Goal: Task Accomplishment & Management: Manage account settings

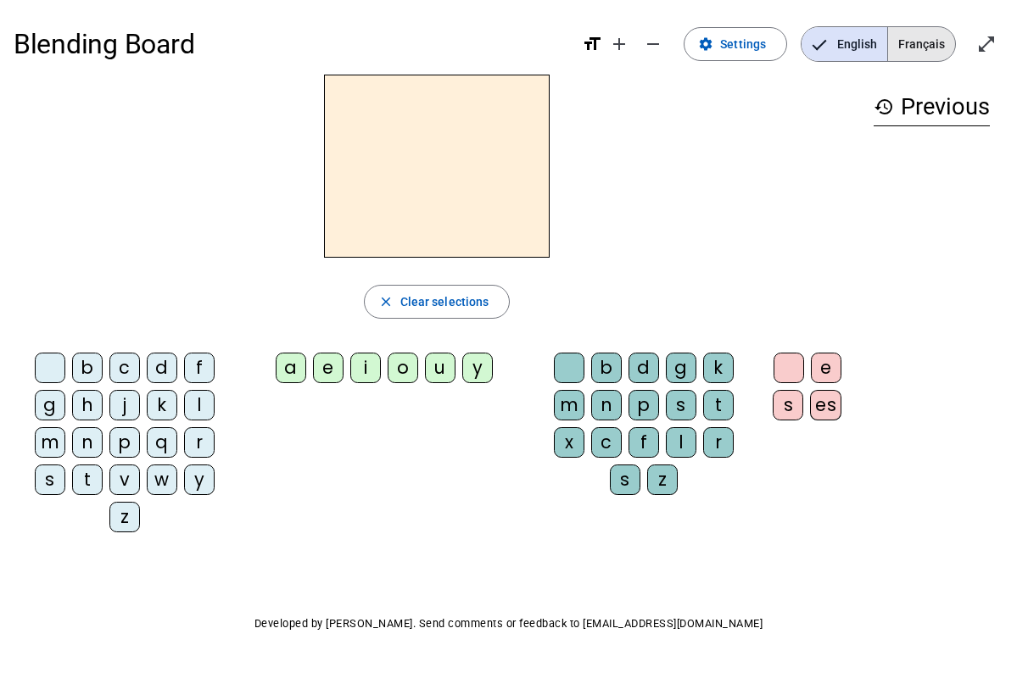
click at [910, 52] on span "Français" at bounding box center [921, 44] width 67 height 34
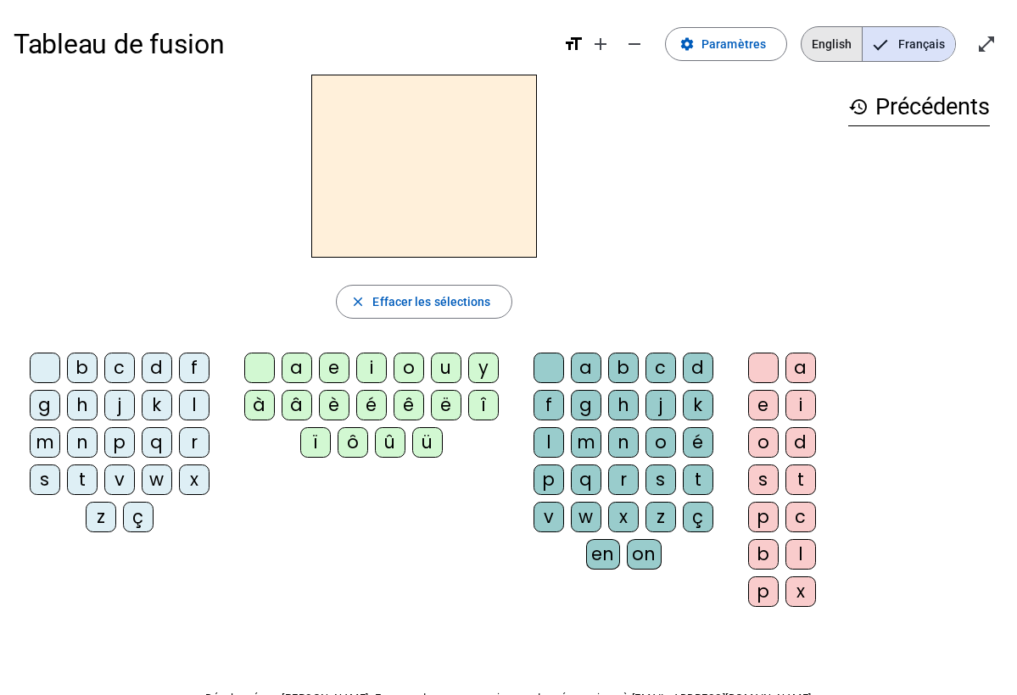
click at [838, 47] on span "English" at bounding box center [831, 44] width 60 height 34
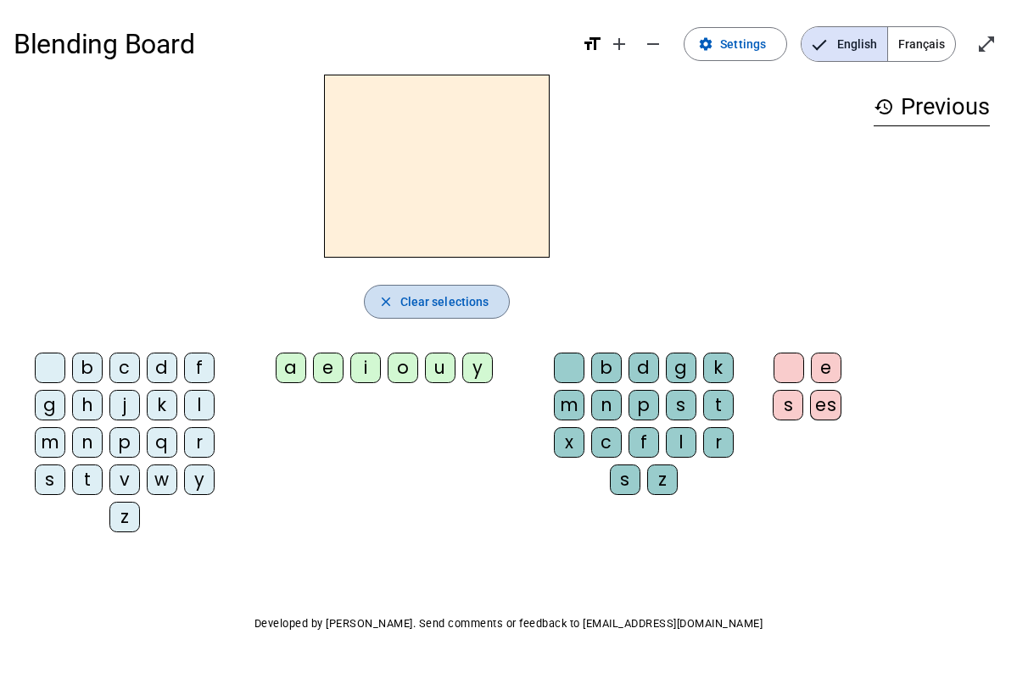
click at [409, 308] on span "Clear selections" at bounding box center [444, 302] width 89 height 20
click at [357, 477] on div "b c d f g h j k l m n p q r s t v w y z a e i o u y b d g k m n p s t x c f l r…" at bounding box center [437, 446] width 846 height 200
click at [756, 47] on span "Settings" at bounding box center [743, 44] width 46 height 20
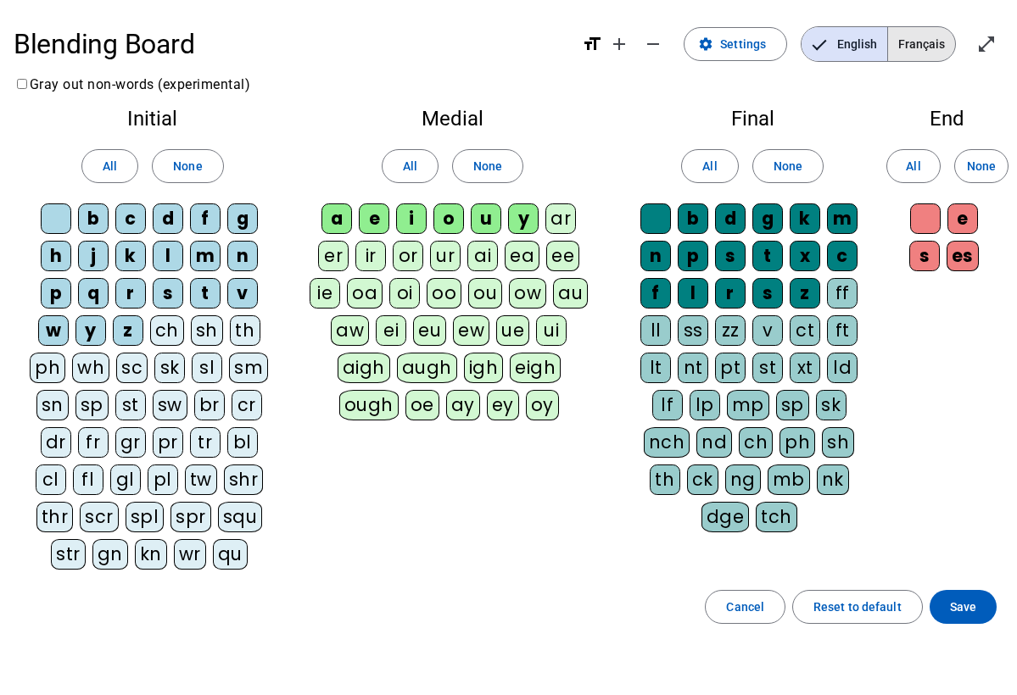
click at [922, 53] on span "Français" at bounding box center [921, 44] width 67 height 34
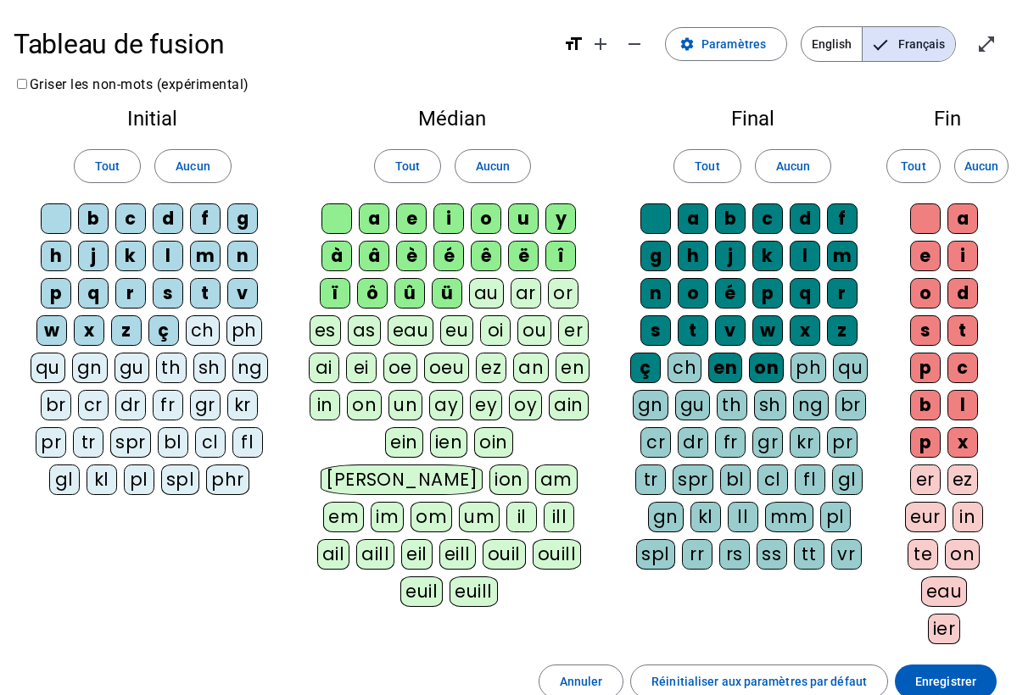
click at [376, 226] on div "a" at bounding box center [374, 219] width 31 height 31
click at [400, 226] on div "e" at bounding box center [411, 219] width 31 height 31
click at [438, 220] on div "i" at bounding box center [448, 219] width 31 height 31
click at [481, 221] on div "o" at bounding box center [486, 219] width 31 height 31
click at [516, 221] on div "u" at bounding box center [523, 219] width 31 height 31
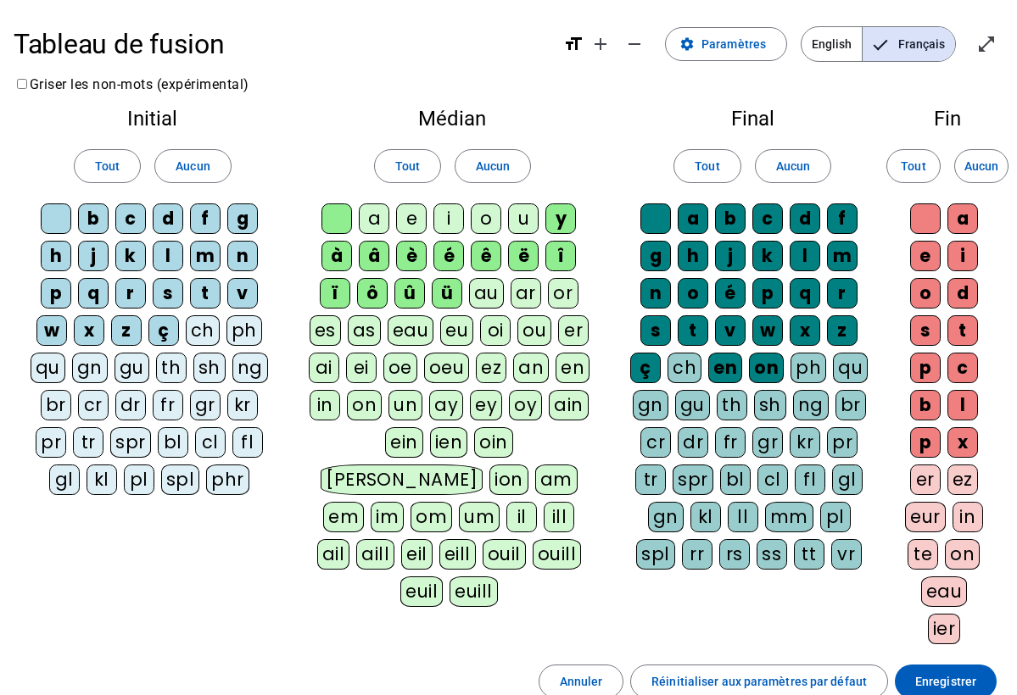
click at [554, 220] on div "y" at bounding box center [560, 219] width 31 height 31
click at [89, 228] on div "b" at bounding box center [93, 219] width 31 height 31
click at [120, 226] on div "c" at bounding box center [130, 219] width 31 height 31
click at [165, 213] on div "d" at bounding box center [168, 219] width 31 height 31
click at [209, 214] on div "f" at bounding box center [205, 219] width 31 height 31
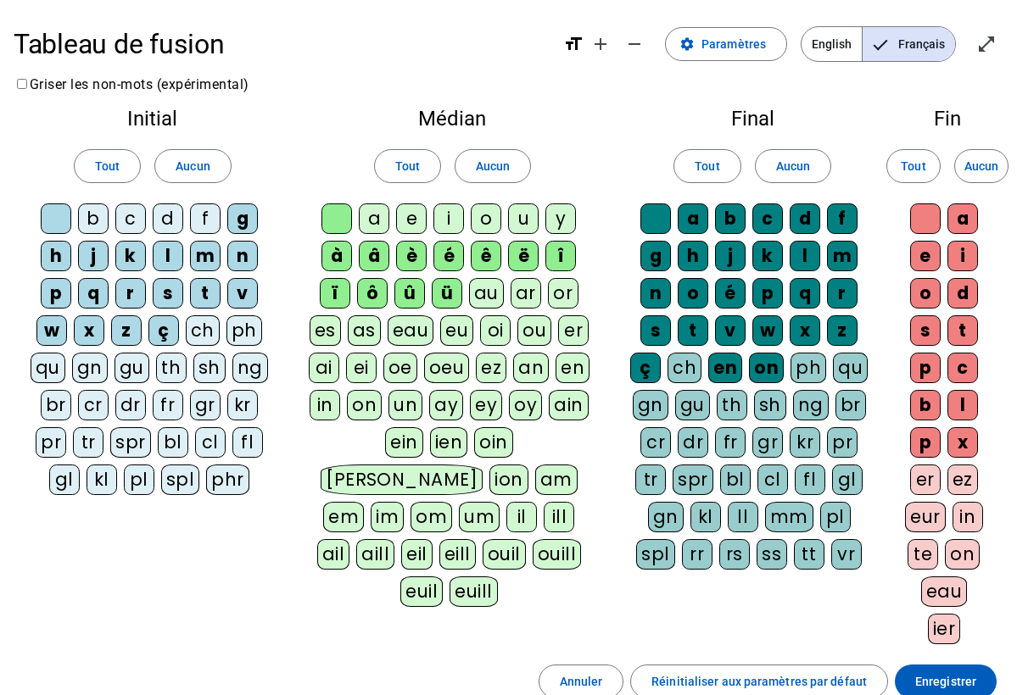
click at [59, 253] on div "h" at bounding box center [56, 256] width 31 height 31
click at [54, 256] on div "h" at bounding box center [56, 256] width 31 height 31
click at [84, 255] on div "j" at bounding box center [93, 256] width 31 height 31
click at [120, 260] on div "k" at bounding box center [130, 256] width 31 height 31
click at [168, 258] on div "l" at bounding box center [168, 256] width 31 height 31
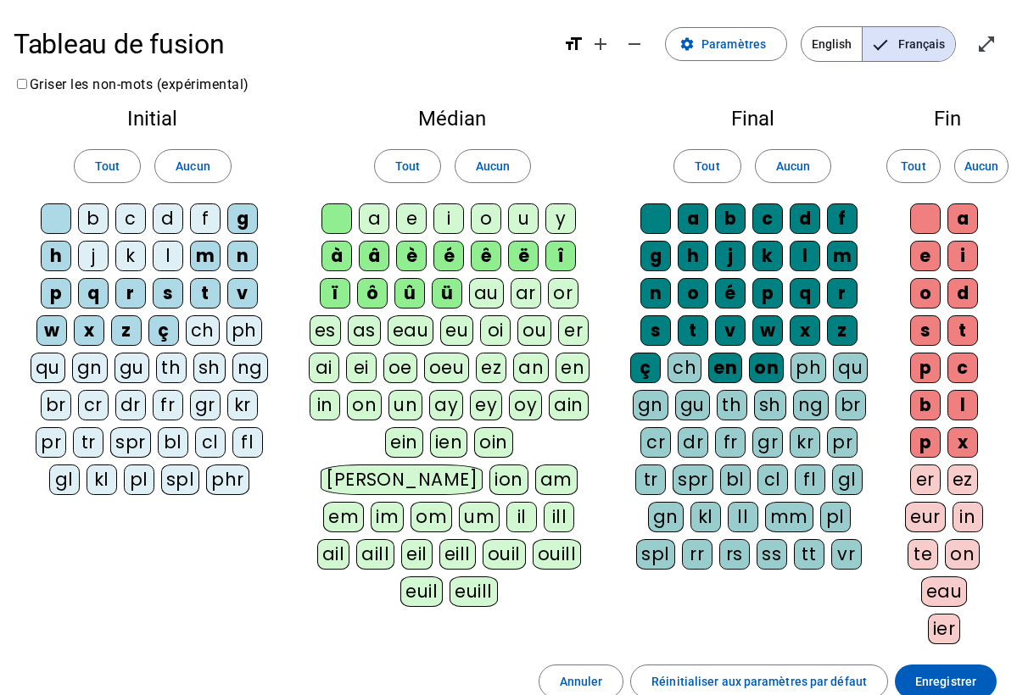
click at [213, 254] on div "m" at bounding box center [205, 256] width 31 height 31
click at [237, 253] on div "n" at bounding box center [242, 256] width 31 height 31
click at [681, 326] on div "t" at bounding box center [693, 330] width 31 height 31
click at [655, 333] on div "s" at bounding box center [655, 330] width 31 height 31
click at [728, 329] on div "v" at bounding box center [730, 330] width 31 height 31
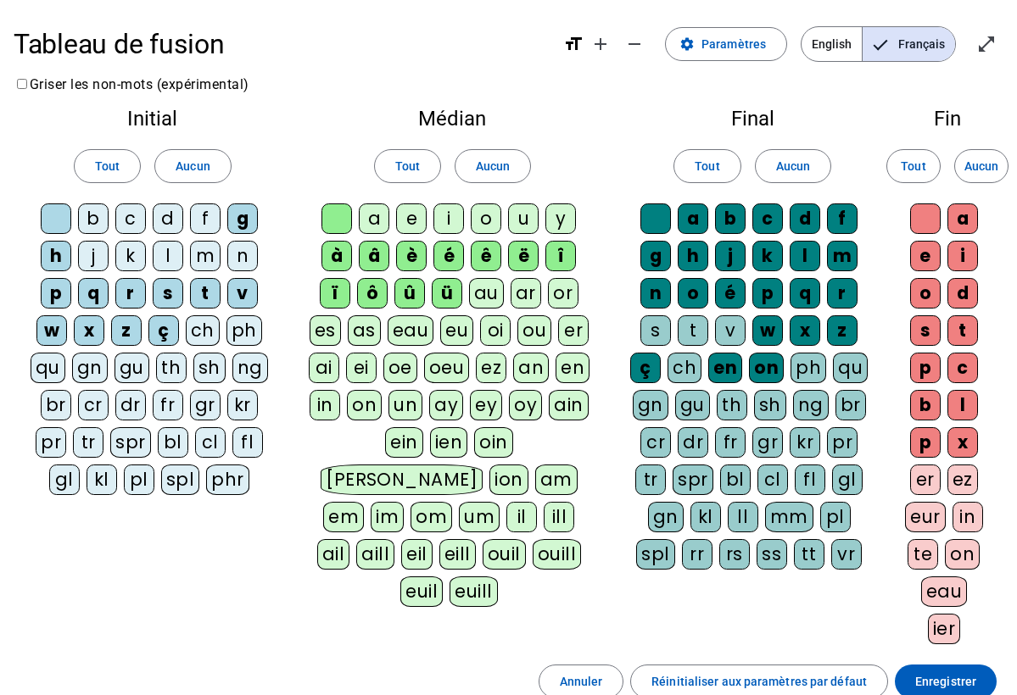
click at [772, 329] on div "w" at bounding box center [767, 330] width 31 height 31
click at [820, 327] on div "x" at bounding box center [804, 330] width 31 height 31
click at [844, 328] on div "z" at bounding box center [842, 330] width 31 height 31
click at [837, 249] on div "m" at bounding box center [842, 256] width 31 height 31
click at [816, 251] on div "l" at bounding box center [804, 256] width 31 height 31
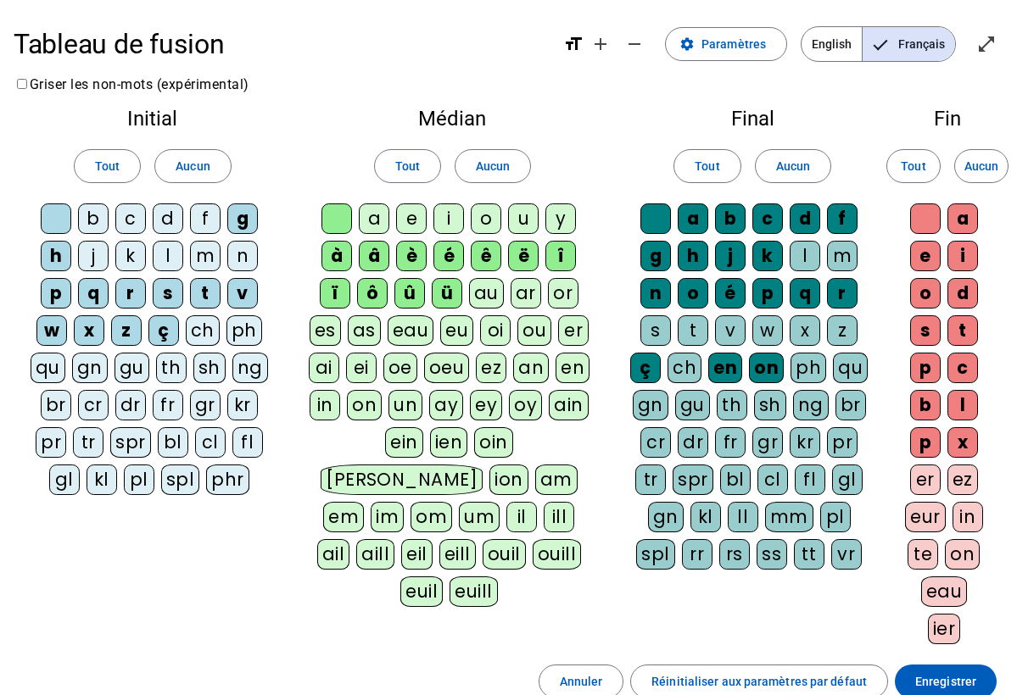
click at [778, 253] on div "k" at bounding box center [767, 256] width 31 height 31
click at [800, 290] on div "q" at bounding box center [804, 293] width 31 height 31
click at [767, 292] on div "p" at bounding box center [767, 293] width 31 height 31
click at [732, 262] on div "j" at bounding box center [730, 256] width 31 height 31
click at [691, 254] on div "h" at bounding box center [693, 256] width 31 height 31
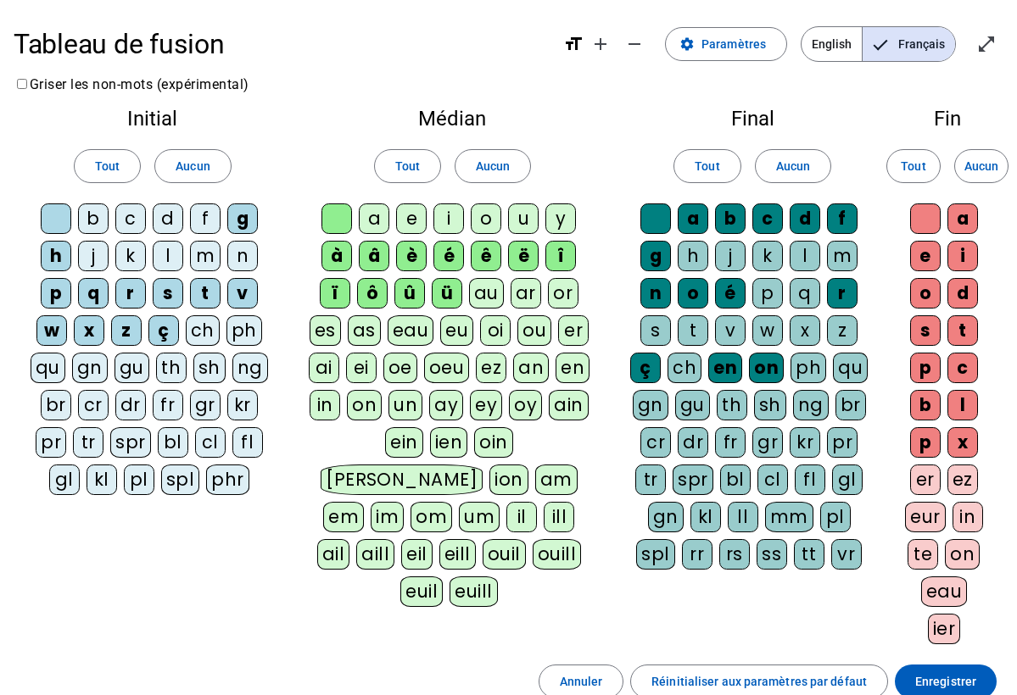
click at [659, 257] on div "g" at bounding box center [655, 256] width 31 height 31
click at [728, 220] on div "b" at bounding box center [730, 219] width 31 height 31
click at [769, 220] on div "c" at bounding box center [767, 219] width 31 height 31
click at [802, 217] on div "d" at bounding box center [804, 219] width 31 height 31
click at [845, 219] on div "f" at bounding box center [842, 219] width 31 height 31
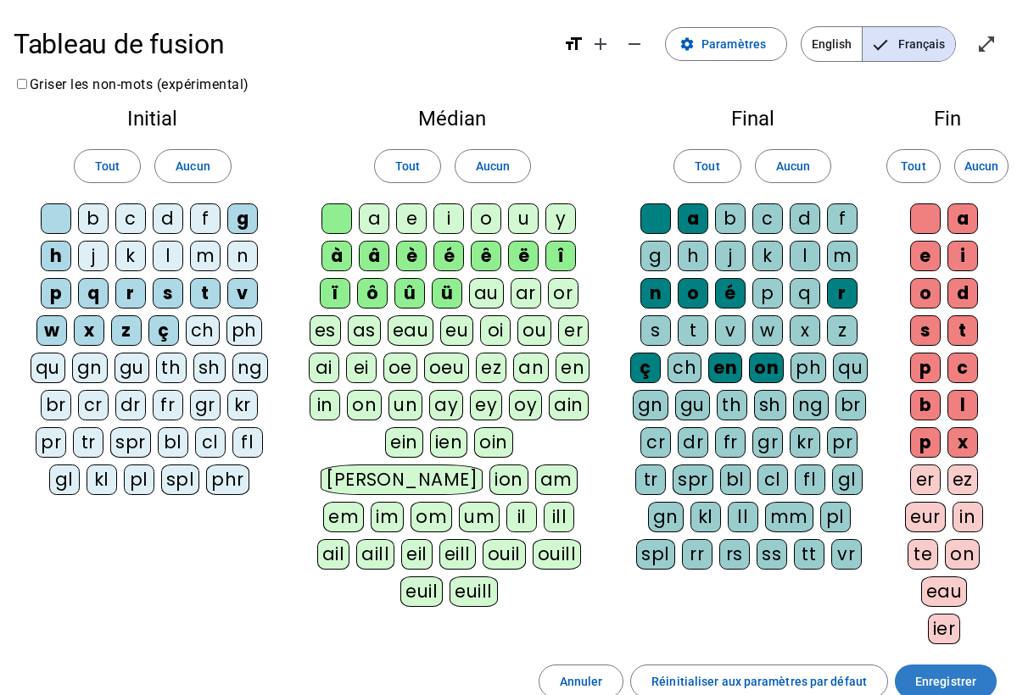
click at [942, 683] on span "Enregistrer" at bounding box center [945, 682] width 61 height 20
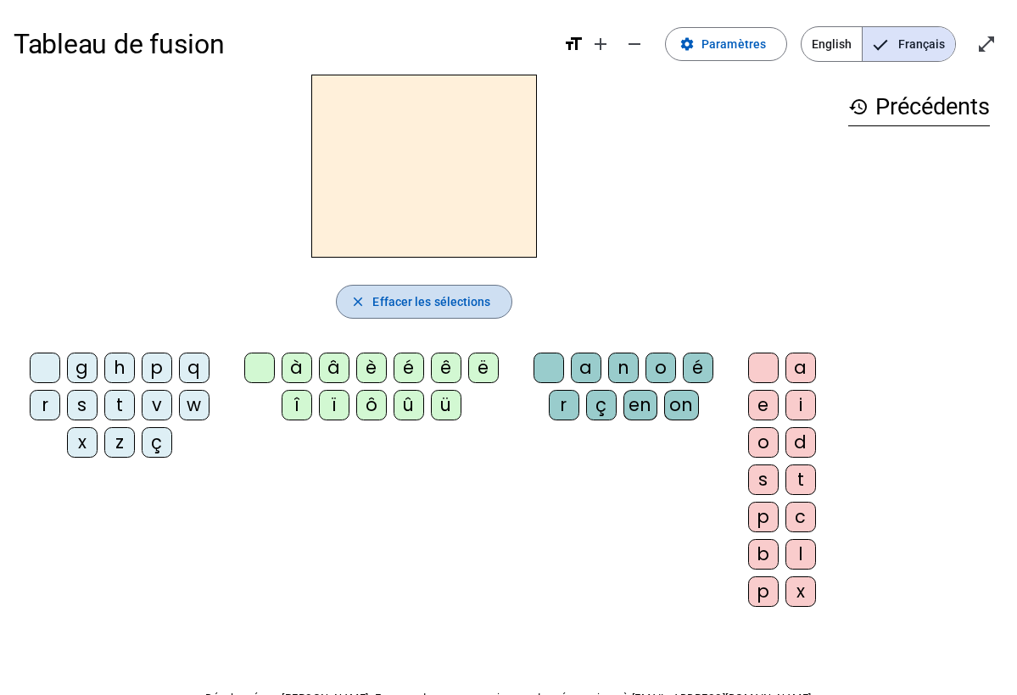
click at [466, 294] on span "Effacer les sélections" at bounding box center [431, 302] width 118 height 20
click at [455, 301] on span "Effacer les sélections" at bounding box center [431, 302] width 118 height 20
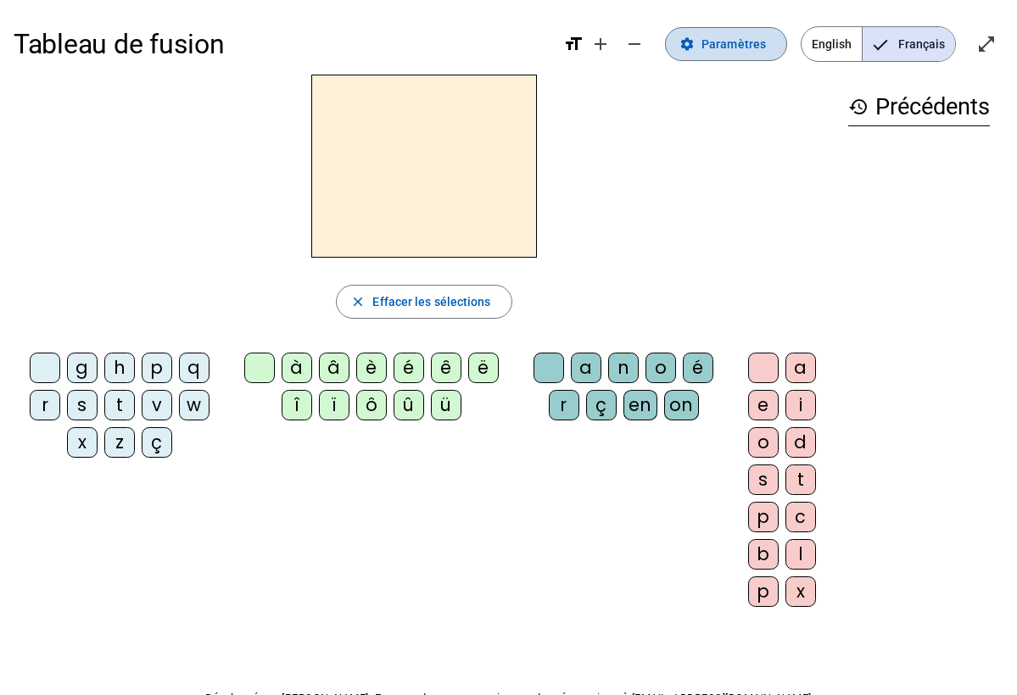
click at [720, 41] on span "Paramètres" at bounding box center [733, 44] width 64 height 20
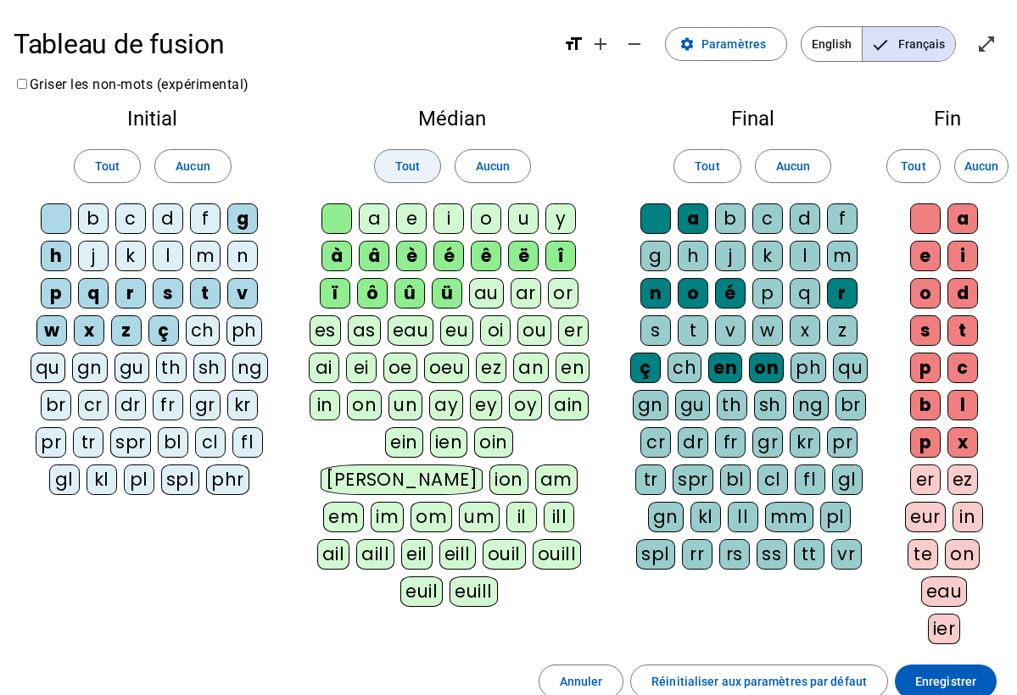
click at [411, 176] on span at bounding box center [407, 166] width 65 height 41
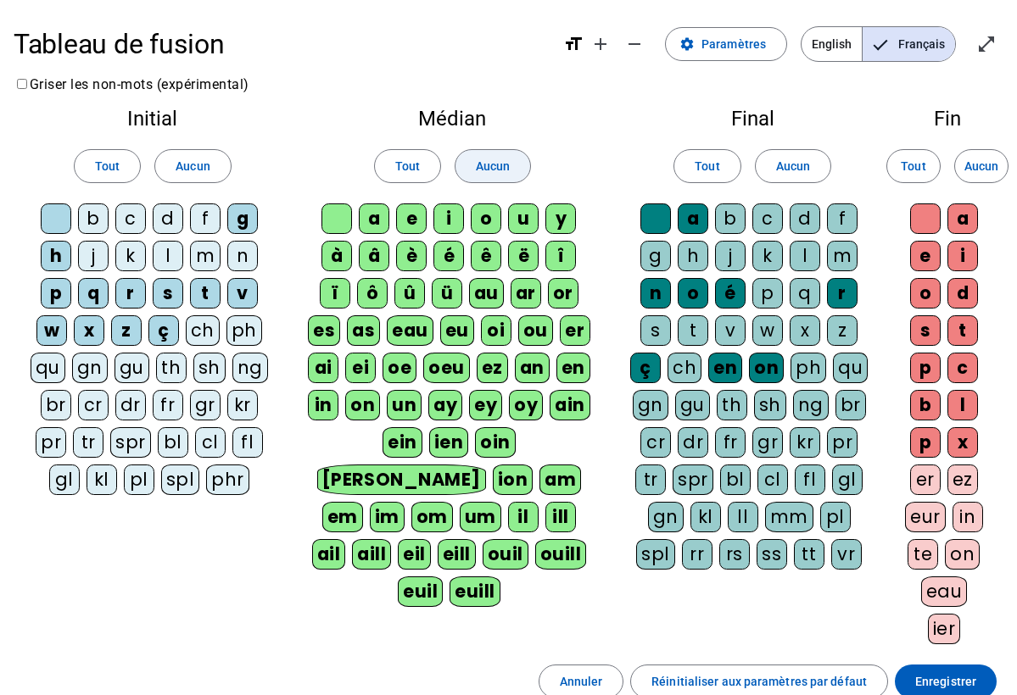
click at [506, 170] on span "Aucun" at bounding box center [493, 166] width 34 height 20
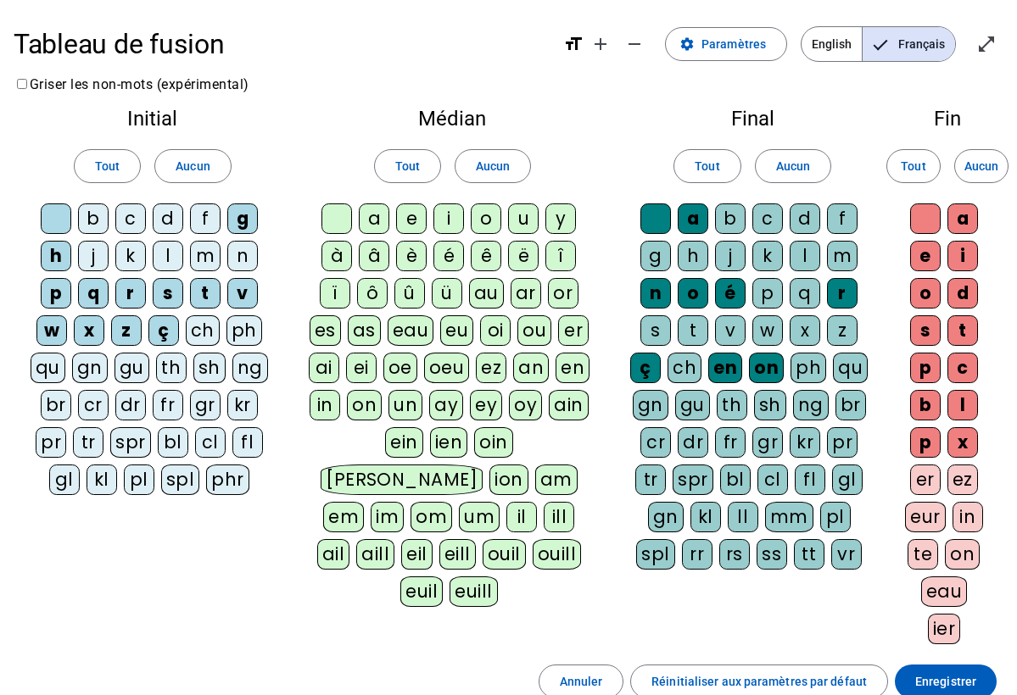
click at [369, 220] on div "a" at bounding box center [374, 219] width 31 height 31
click at [413, 224] on div "e" at bounding box center [411, 219] width 31 height 31
click at [446, 220] on div "i" at bounding box center [448, 219] width 31 height 31
click at [484, 224] on div "o" at bounding box center [486, 219] width 31 height 31
click at [520, 221] on div "u" at bounding box center [523, 219] width 31 height 31
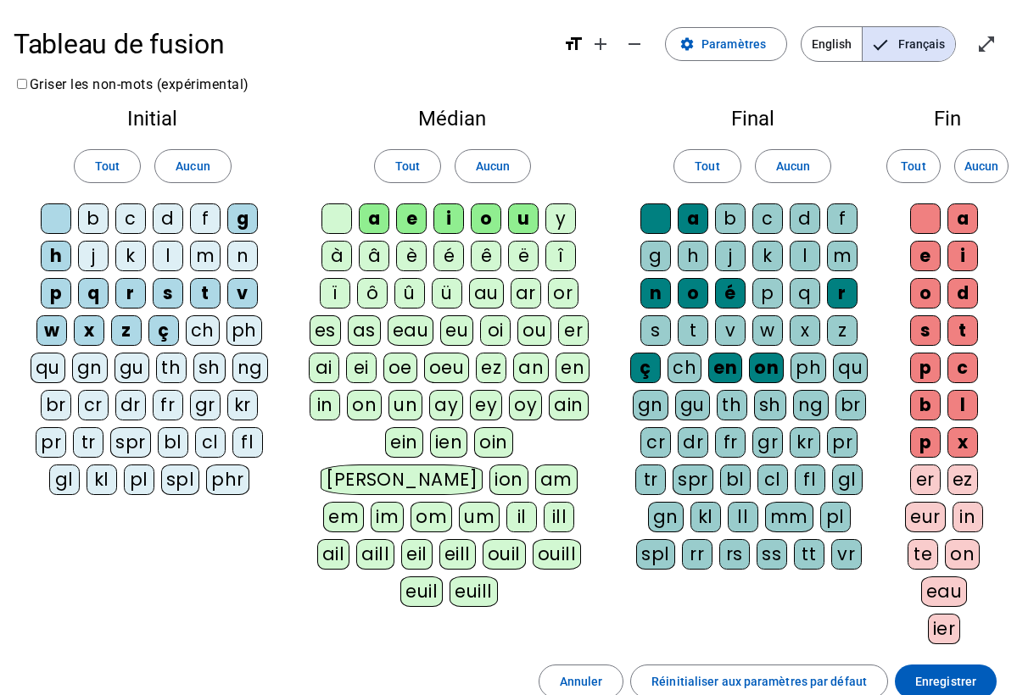
click at [566, 225] on div "y" at bounding box center [560, 219] width 31 height 31
click at [932, 678] on span "Enregistrer" at bounding box center [945, 682] width 61 height 20
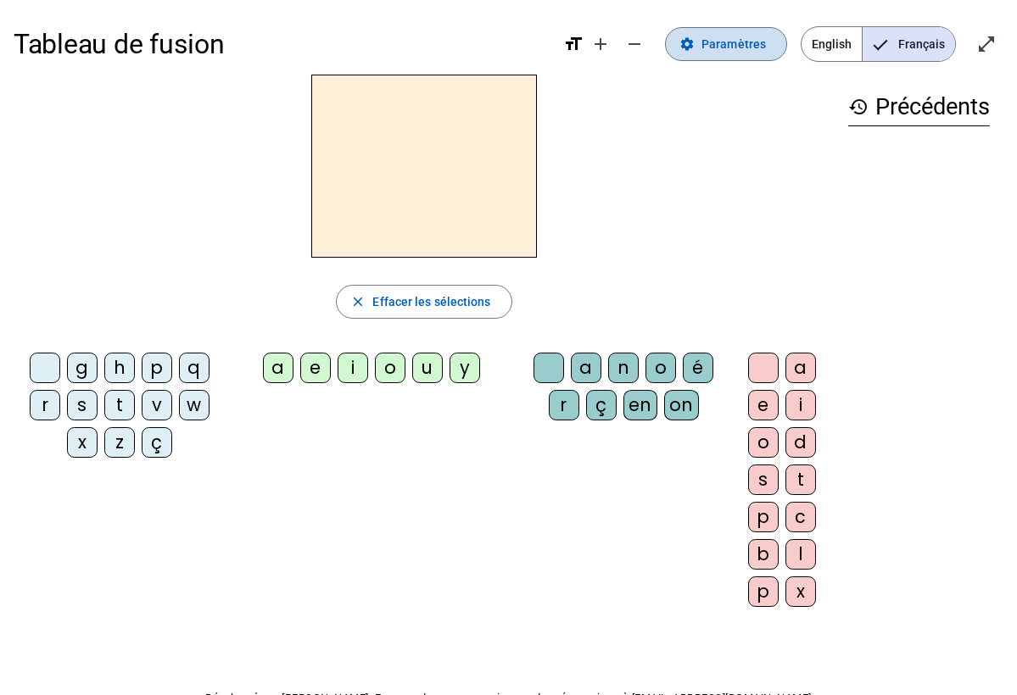
click at [754, 40] on span "Paramètres" at bounding box center [733, 44] width 64 height 20
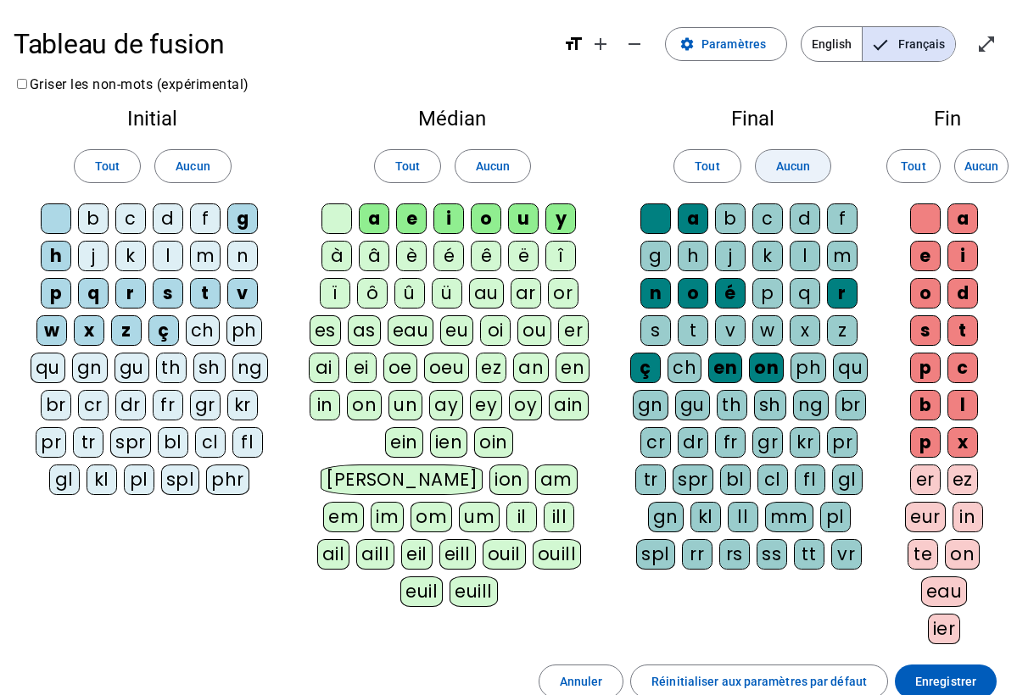
click at [792, 159] on span "Aucun" at bounding box center [793, 166] width 34 height 20
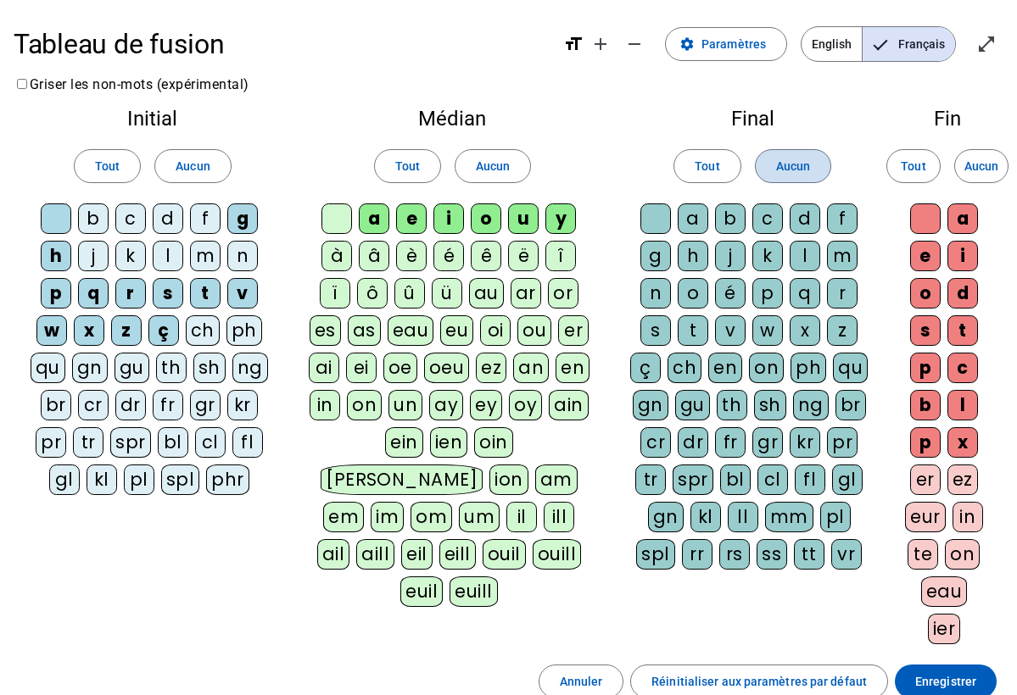
click at [766, 171] on span at bounding box center [793, 166] width 75 height 41
click at [722, 219] on div "b" at bounding box center [730, 219] width 31 height 31
click at [760, 221] on div "c" at bounding box center [767, 219] width 31 height 31
click at [793, 222] on div "d" at bounding box center [804, 219] width 31 height 31
click at [844, 225] on div "f" at bounding box center [842, 219] width 31 height 31
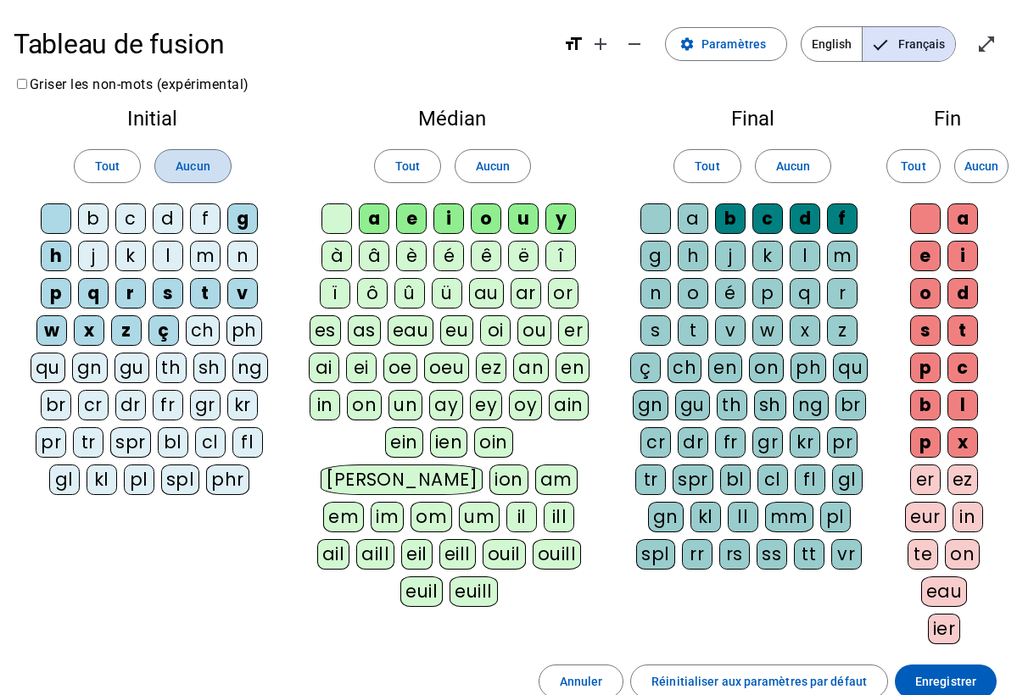
click at [192, 174] on span "Aucun" at bounding box center [193, 166] width 34 height 20
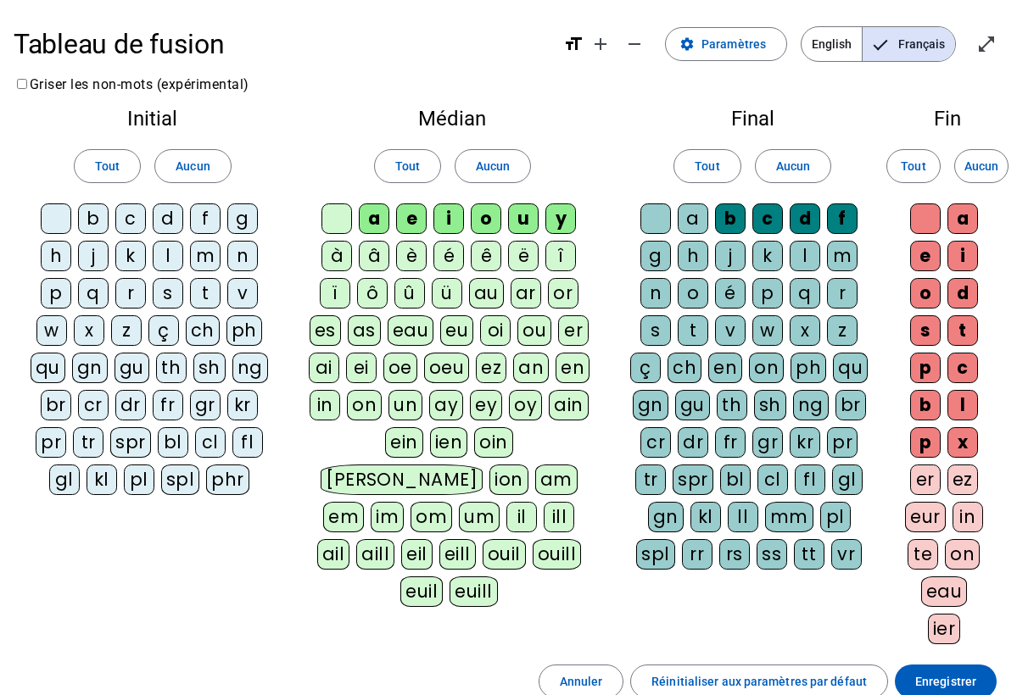
click at [81, 215] on div "b" at bounding box center [93, 219] width 31 height 31
click at [128, 227] on div "c" at bounding box center [130, 219] width 31 height 31
click at [170, 226] on div "d" at bounding box center [168, 219] width 31 height 31
click at [209, 222] on div "f" at bounding box center [205, 219] width 31 height 31
click at [240, 227] on div "g" at bounding box center [242, 219] width 31 height 31
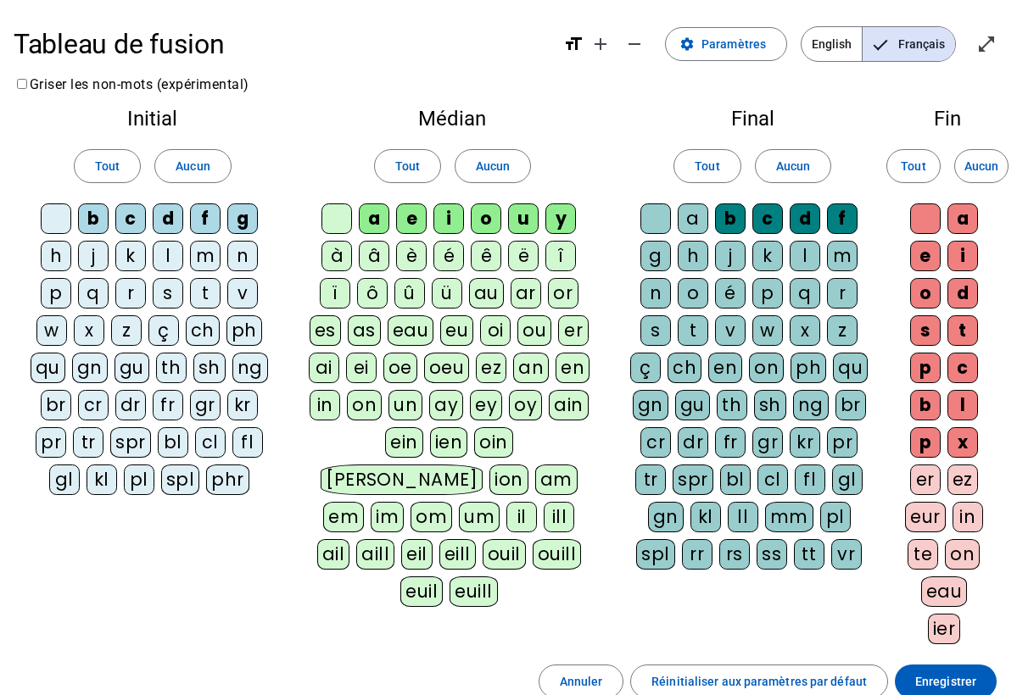
click at [61, 254] on div "h" at bounding box center [56, 256] width 31 height 31
click at [86, 262] on div "j" at bounding box center [93, 256] width 31 height 31
click at [134, 255] on div "k" at bounding box center [130, 256] width 31 height 31
click at [166, 257] on div "l" at bounding box center [168, 256] width 31 height 31
click at [204, 259] on div "m" at bounding box center [205, 256] width 31 height 31
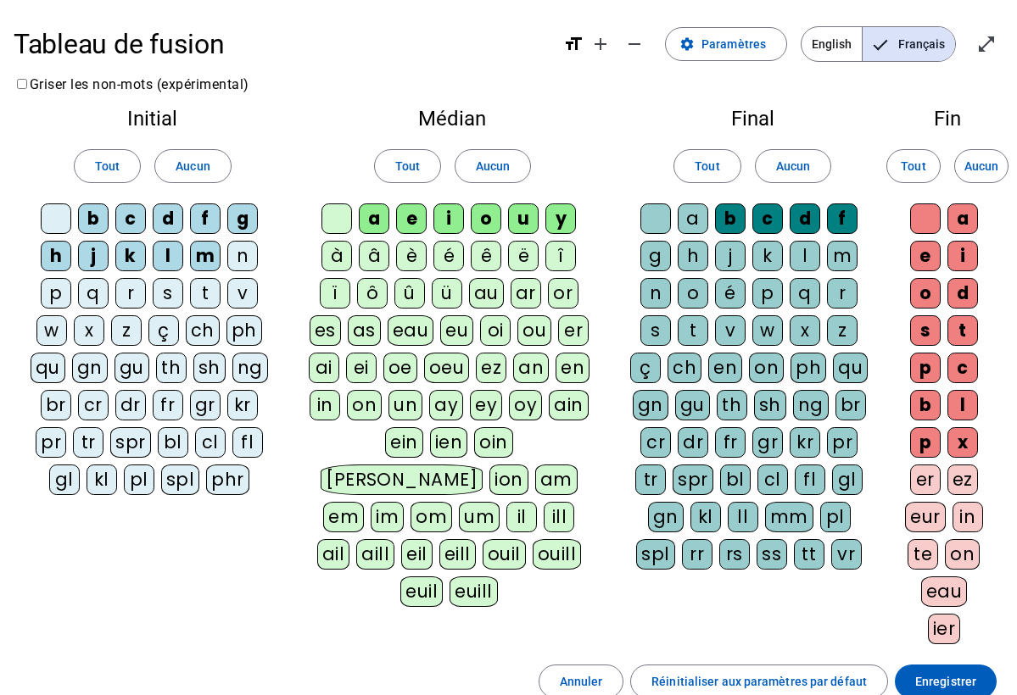
click at [254, 254] on div "n" at bounding box center [242, 256] width 31 height 31
click at [64, 280] on div "p" at bounding box center [56, 293] width 31 height 31
click at [89, 299] on div "q" at bounding box center [93, 293] width 31 height 31
click at [125, 300] on div "r" at bounding box center [130, 293] width 31 height 31
click at [161, 295] on div "s" at bounding box center [168, 293] width 31 height 31
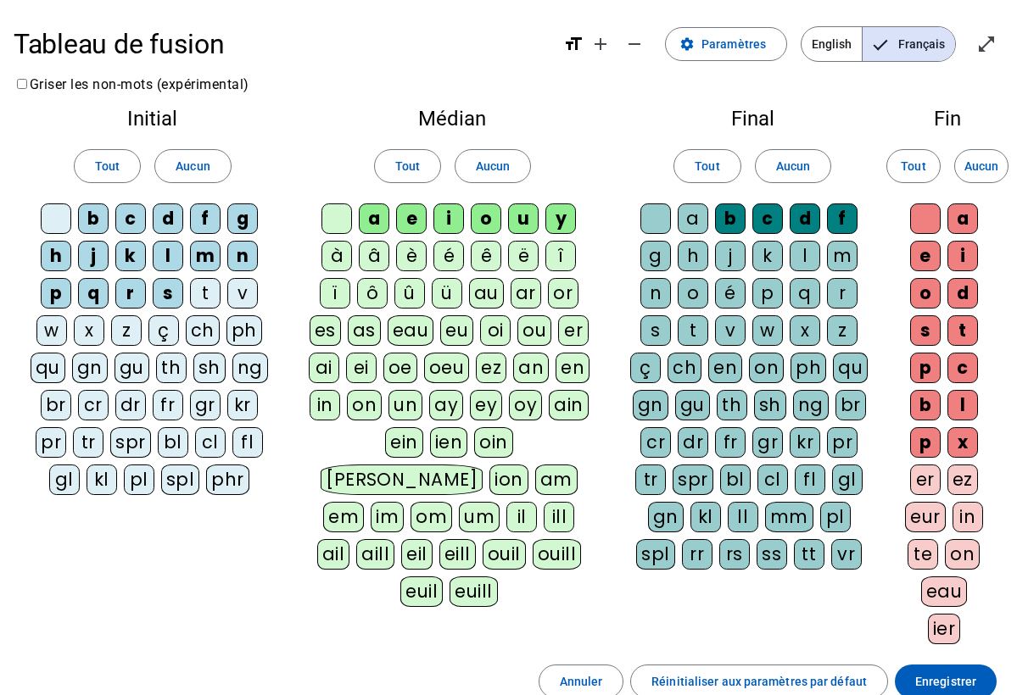
click at [199, 296] on div "t" at bounding box center [205, 293] width 31 height 31
click at [249, 297] on div "v" at bounding box center [242, 293] width 31 height 31
click at [61, 328] on div "w" at bounding box center [51, 330] width 31 height 31
click at [82, 333] on div "x" at bounding box center [89, 330] width 31 height 31
click at [117, 337] on div "z" at bounding box center [126, 330] width 31 height 31
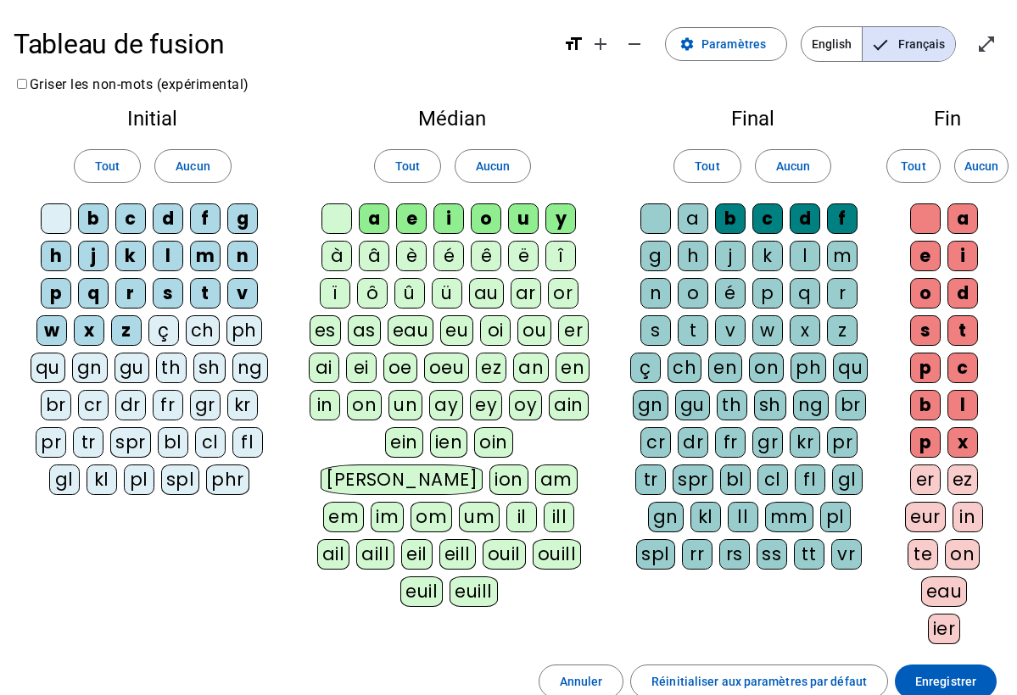
click at [57, 221] on div at bounding box center [56, 219] width 31 height 31
click at [928, 680] on span "Enregistrer" at bounding box center [945, 682] width 61 height 20
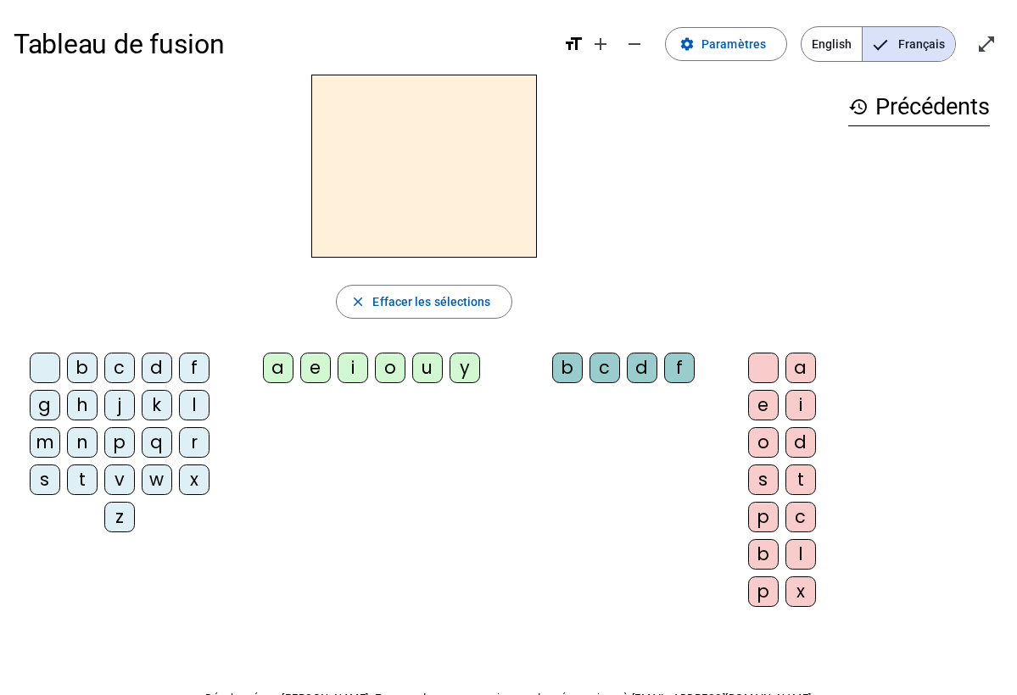
click at [81, 370] on div "b" at bounding box center [82, 368] width 31 height 31
click at [317, 368] on div "e" at bounding box center [315, 368] width 31 height 31
